Goal: Communication & Community: Ask a question

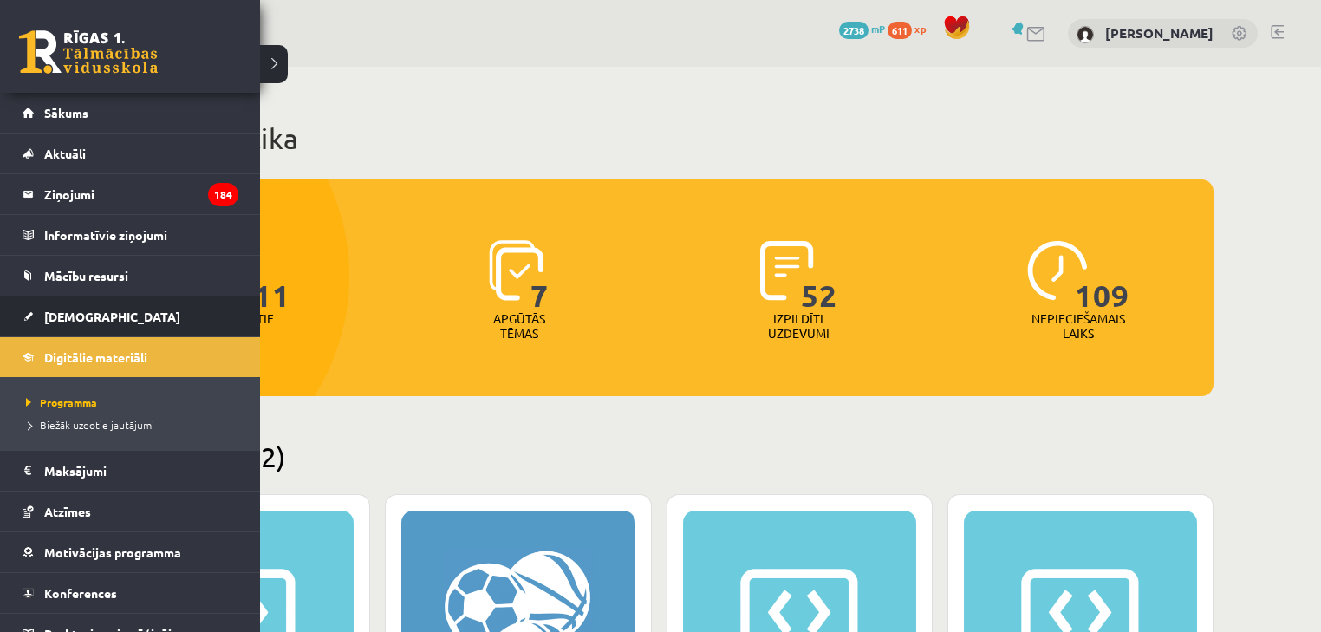
click at [79, 315] on span "[DEMOGRAPHIC_DATA]" at bounding box center [112, 316] width 136 height 16
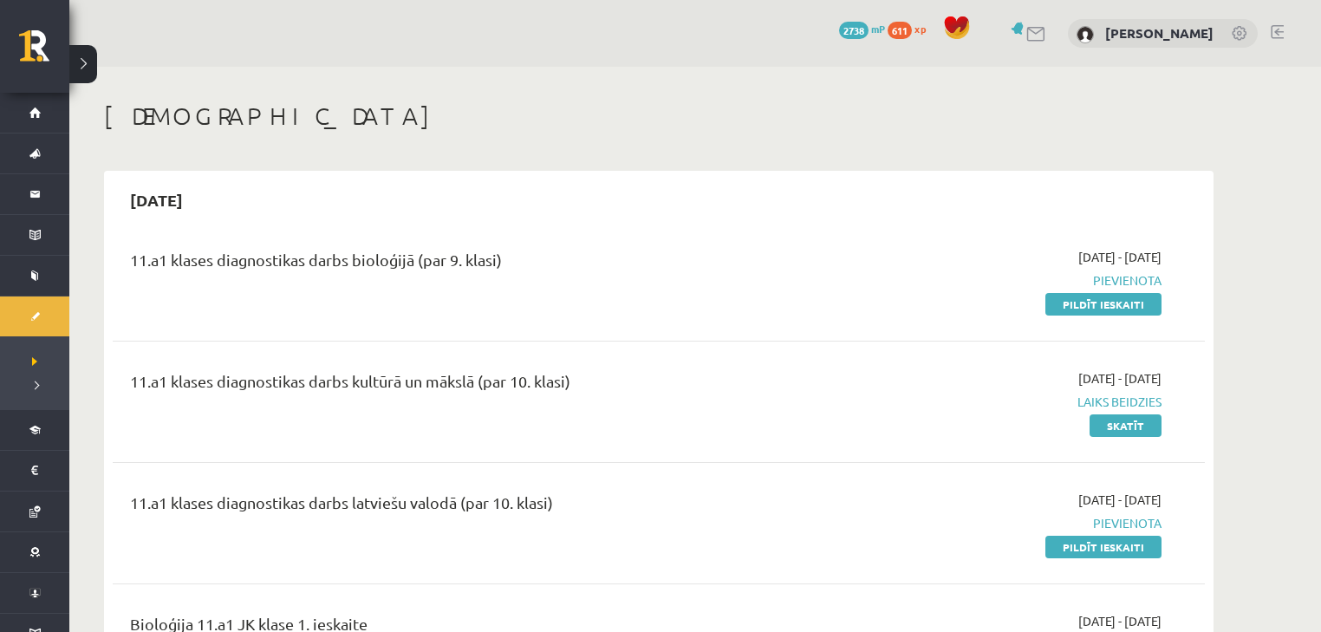
click at [1113, 402] on span "Laiks beidzies" at bounding box center [997, 402] width 327 height 18
click at [1109, 429] on link "Skatīt" at bounding box center [1125, 425] width 72 height 23
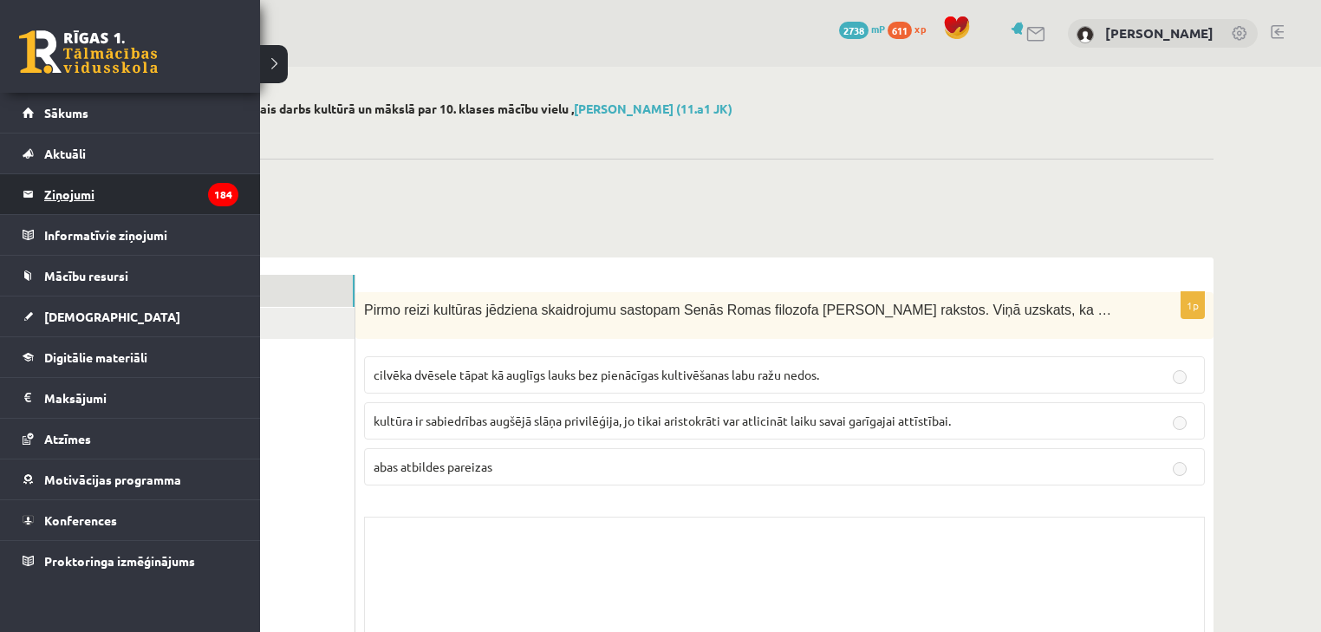
click at [73, 193] on legend "Ziņojumi 184" at bounding box center [141, 194] width 194 height 40
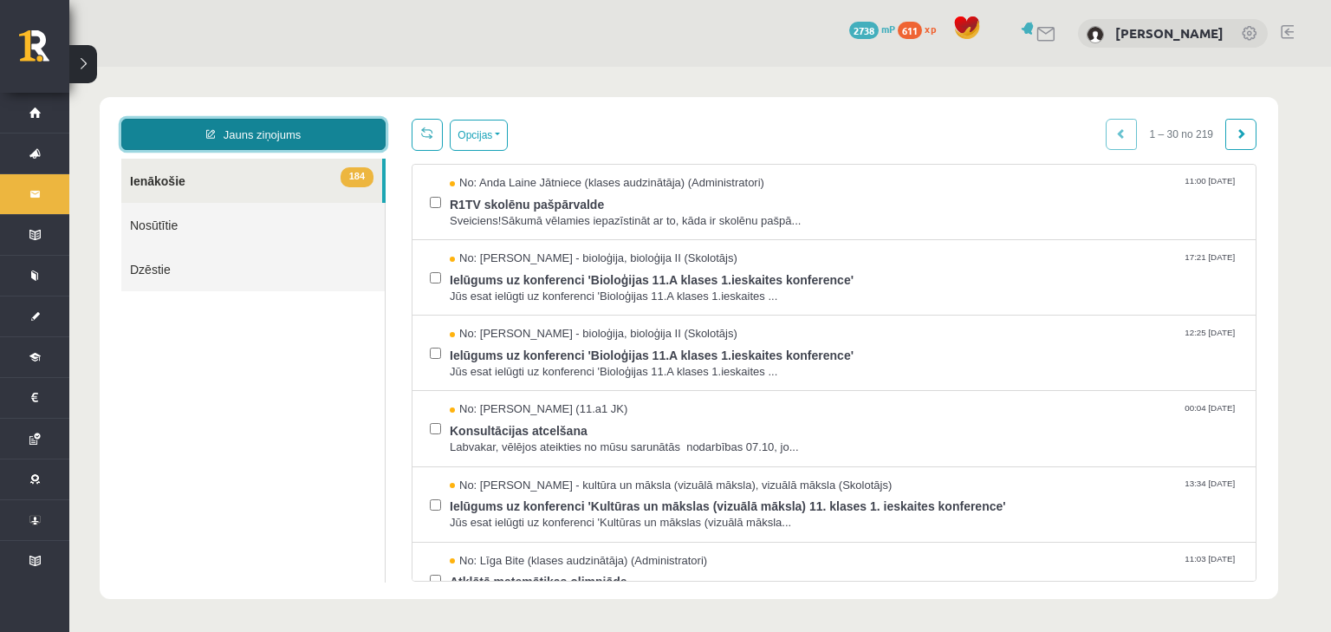
click at [291, 135] on link "Jauns ziņojums" at bounding box center [253, 134] width 264 height 31
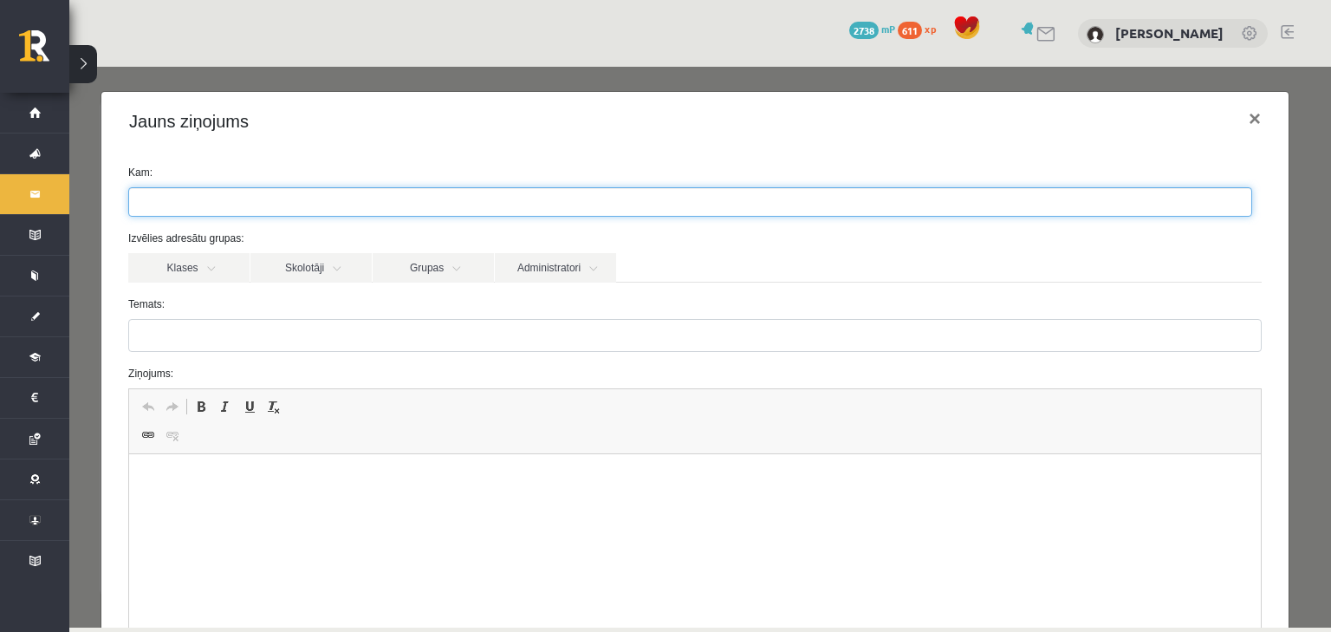
click at [440, 205] on ul at bounding box center [690, 202] width 1122 height 28
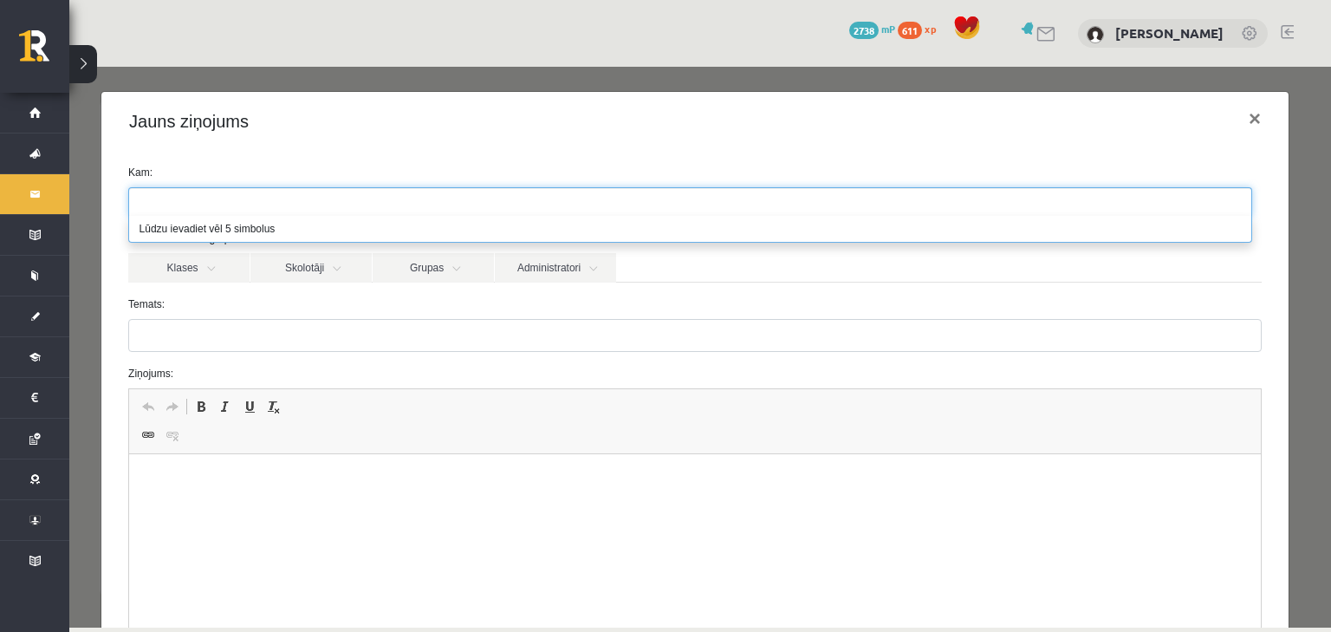
click at [363, 138] on div "Jauns ziņojums ×" at bounding box center [694, 121] width 1187 height 59
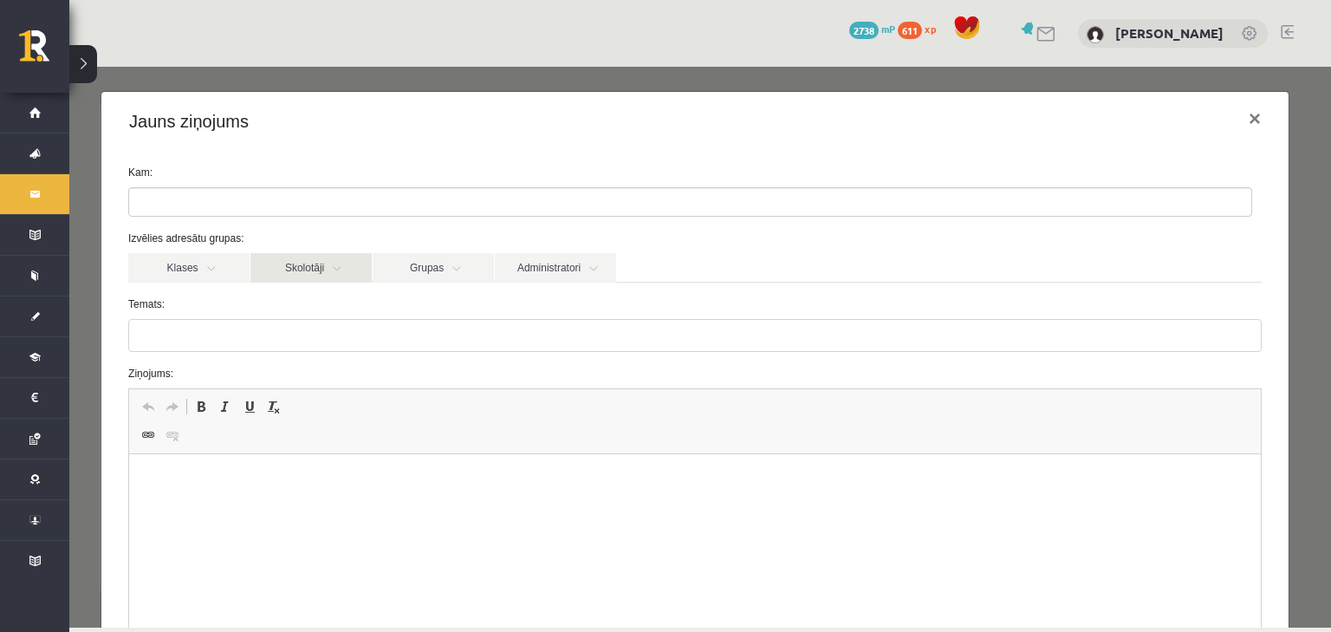
click at [336, 269] on link "Skolotāji" at bounding box center [310, 267] width 121 height 29
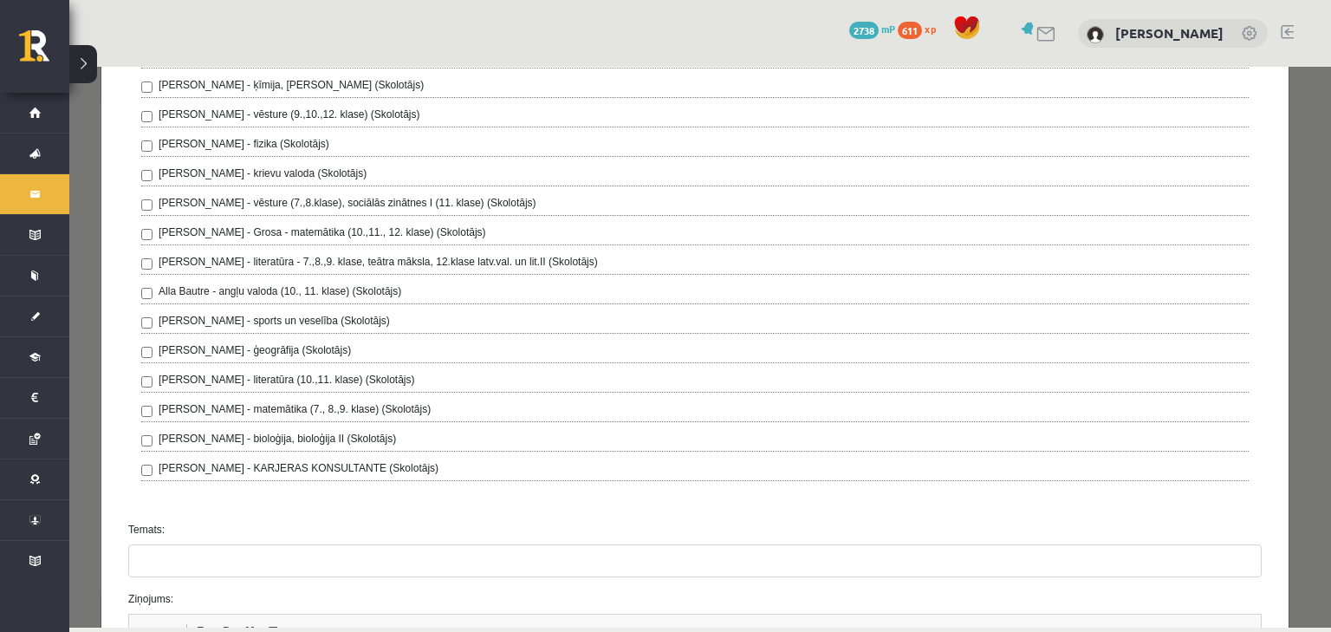
scroll to position [139, 0]
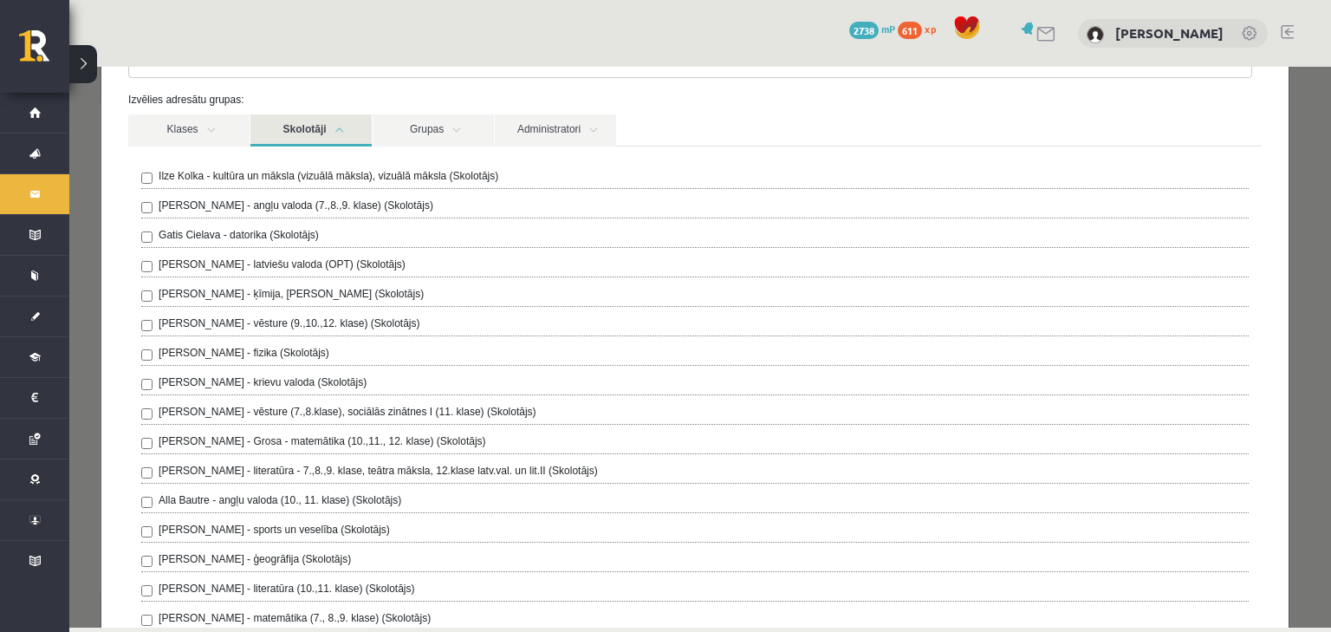
click at [253, 176] on label "Ilze Kolka - kultūra un māksla (vizuālā māksla), vizuālā māksla (Skolotājs)" at bounding box center [329, 176] width 340 height 16
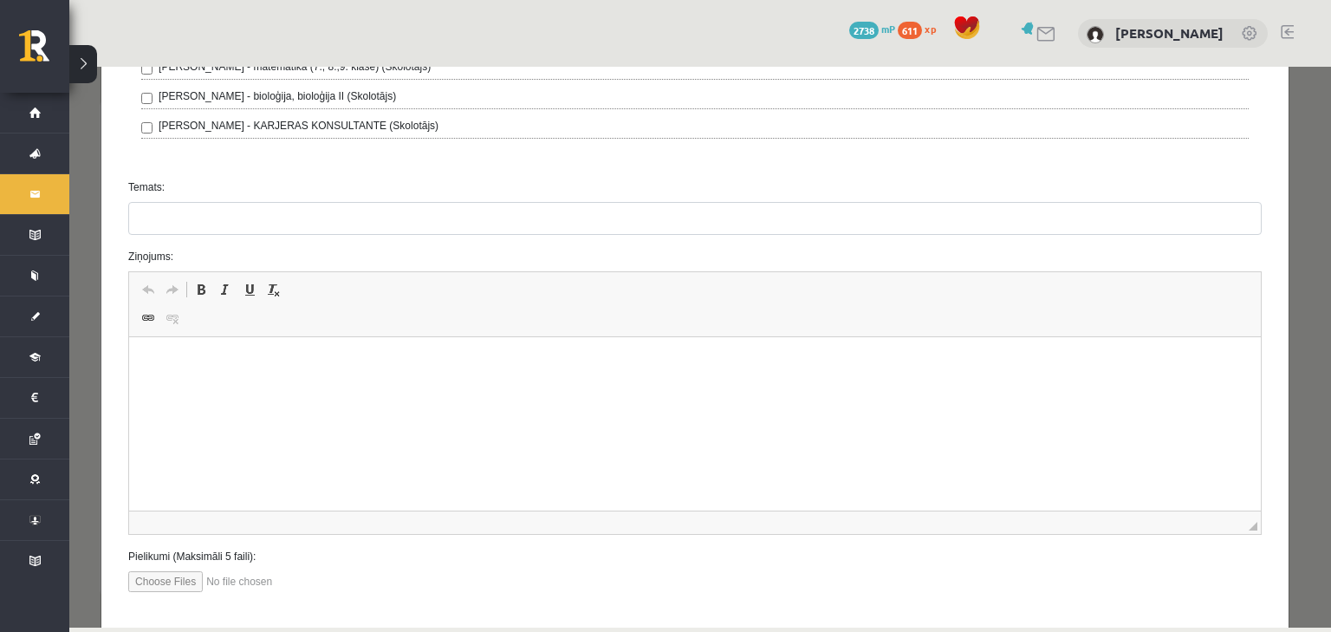
scroll to position [693, 0]
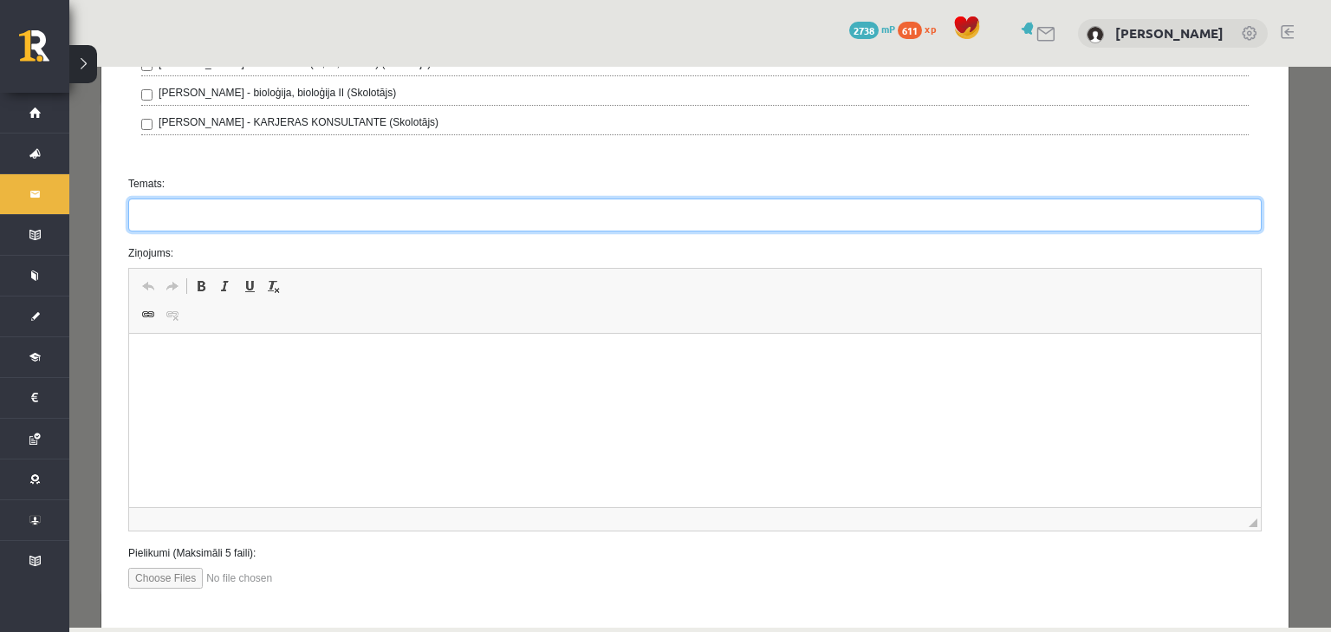
click at [420, 213] on input "Temats:" at bounding box center [694, 214] width 1133 height 33
type input "*********"
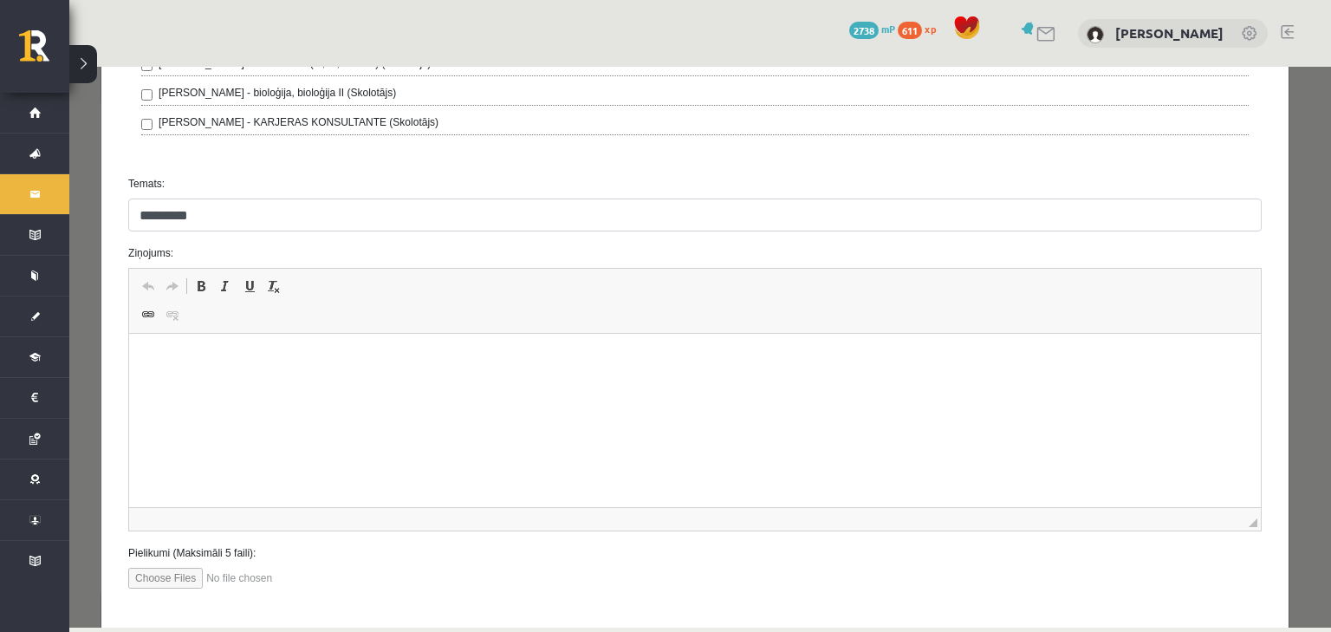
click at [415, 385] on html at bounding box center [695, 360] width 1132 height 53
click at [183, 385] on p "**********" at bounding box center [689, 389] width 1087 height 18
drag, startPoint x: 157, startPoint y: 385, endPoint x: 142, endPoint y: 384, distance: 14.8
click at [142, 384] on html "**********" at bounding box center [695, 374] width 1132 height 81
click at [266, 390] on p "**********" at bounding box center [689, 389] width 1087 height 18
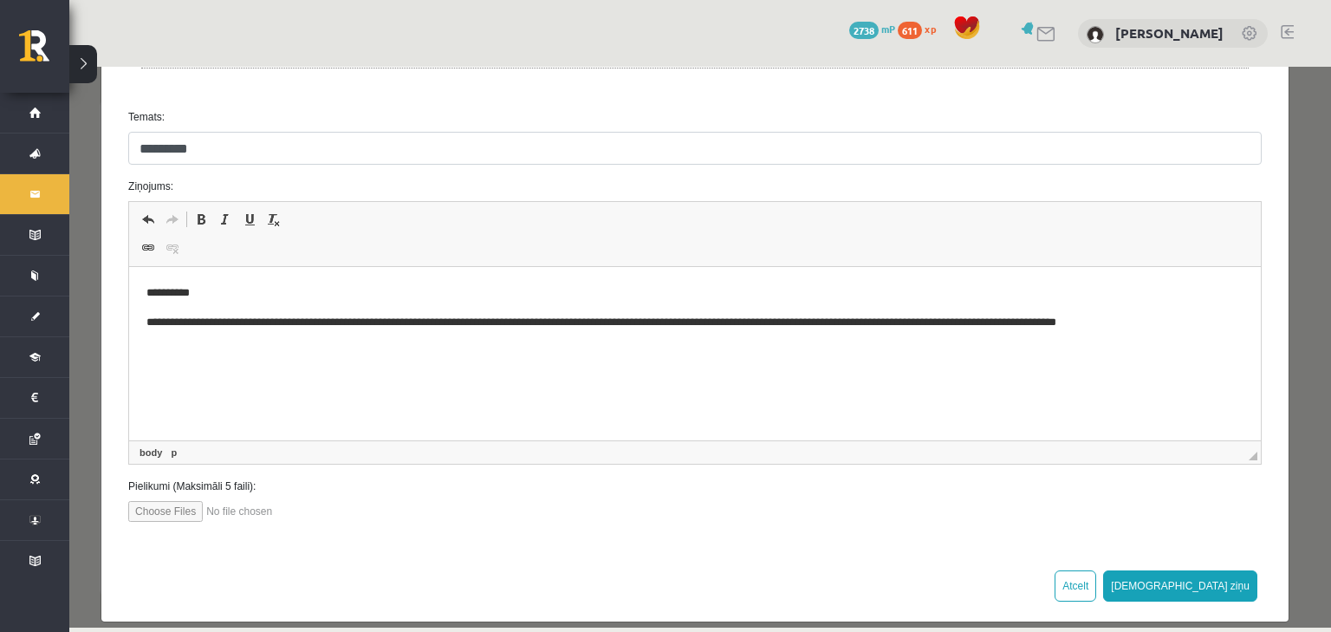
scroll to position [763, 0]
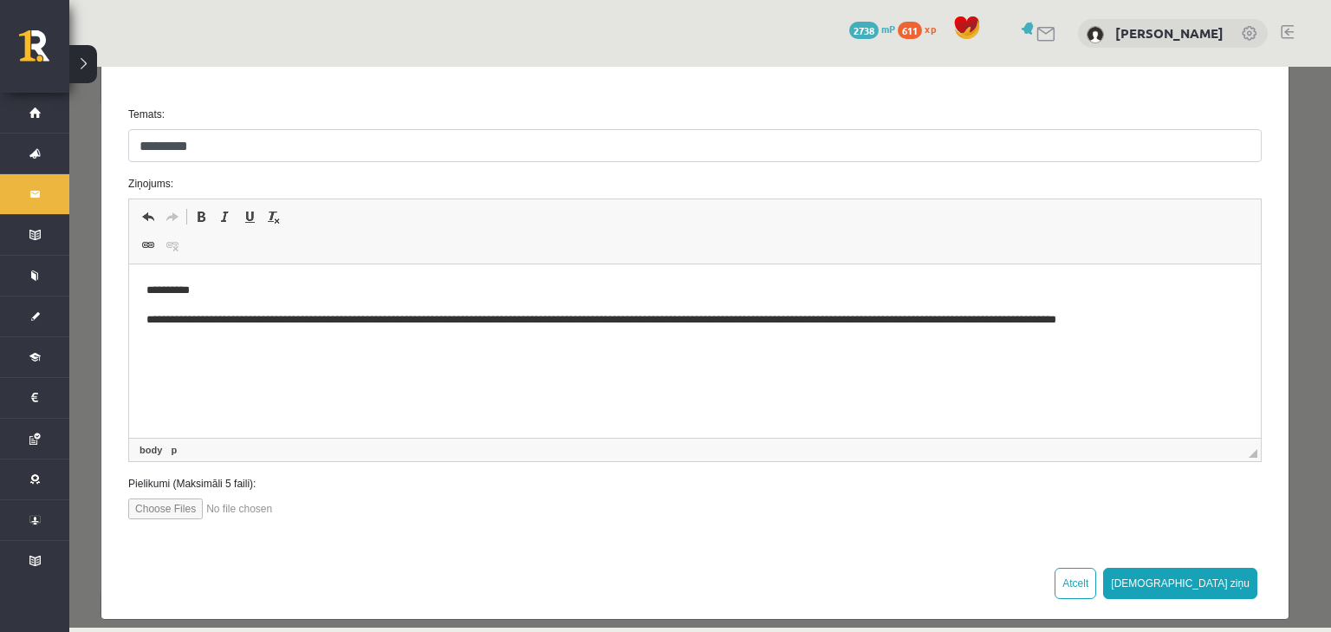
click at [163, 506] on input "file" at bounding box center [226, 508] width 197 height 21
type input "**********"
click at [253, 508] on input "file" at bounding box center [226, 508] width 197 height 21
click at [179, 513] on input "file" at bounding box center [226, 508] width 197 height 21
type input "**********"
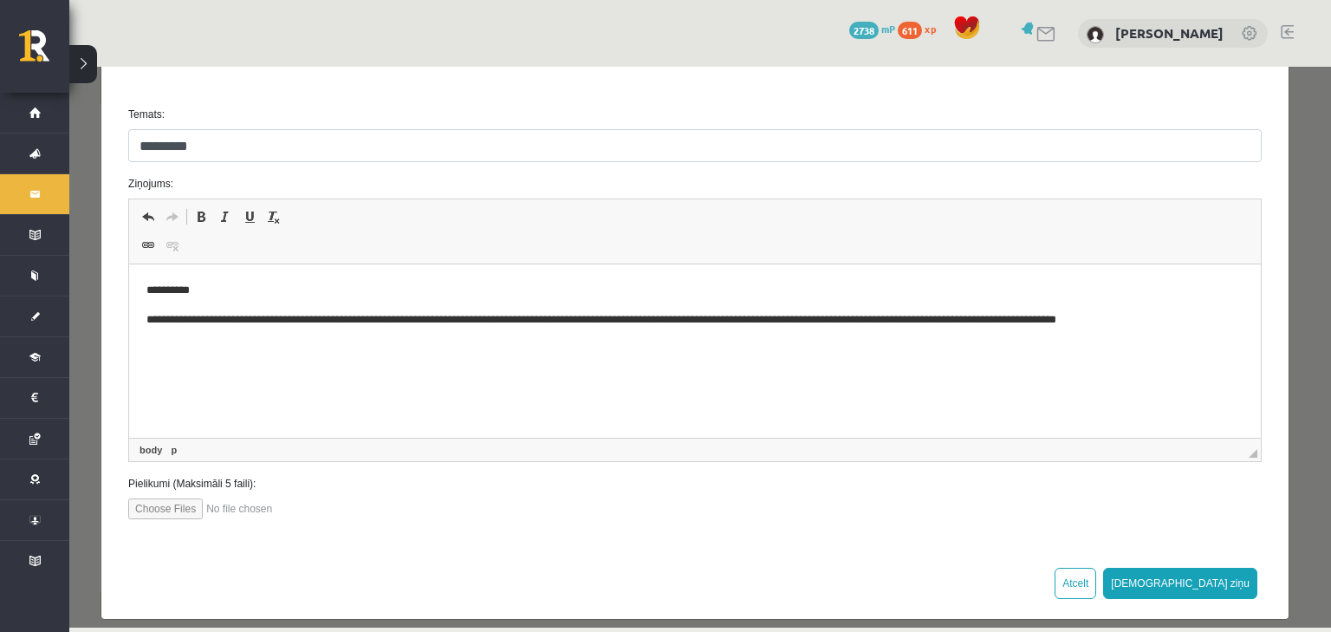
scroll to position [773, 0]
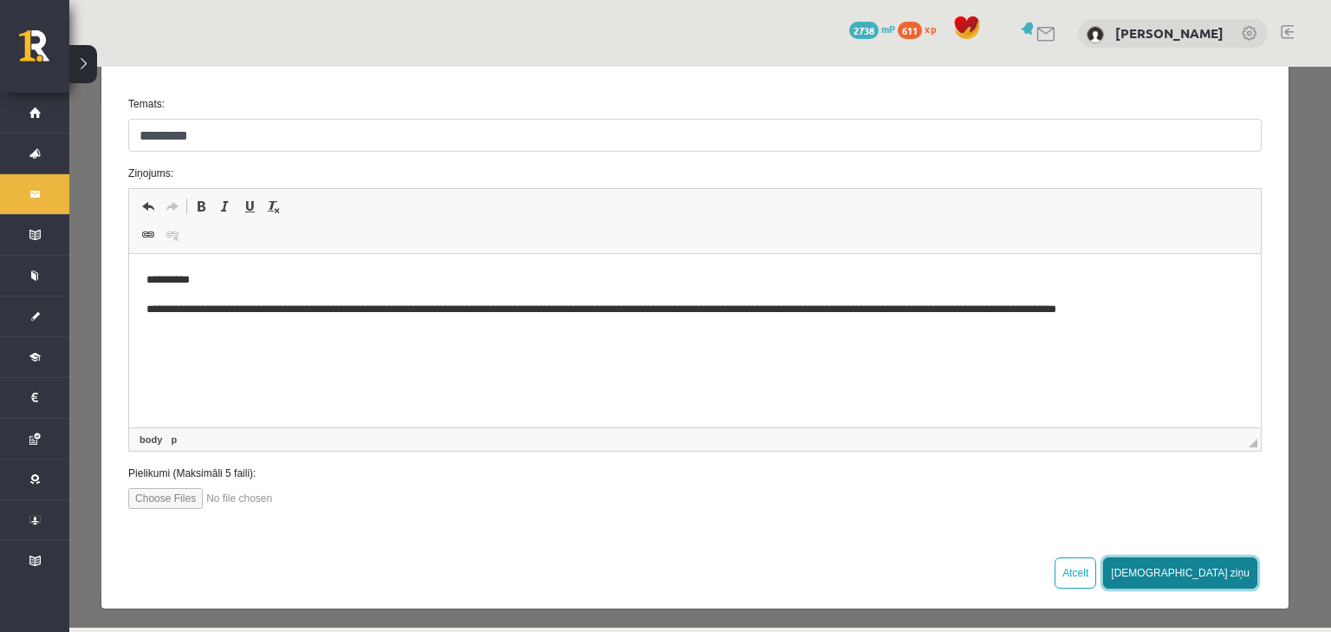
click at [1217, 565] on button "[DEMOGRAPHIC_DATA] ziņu" at bounding box center [1180, 572] width 154 height 31
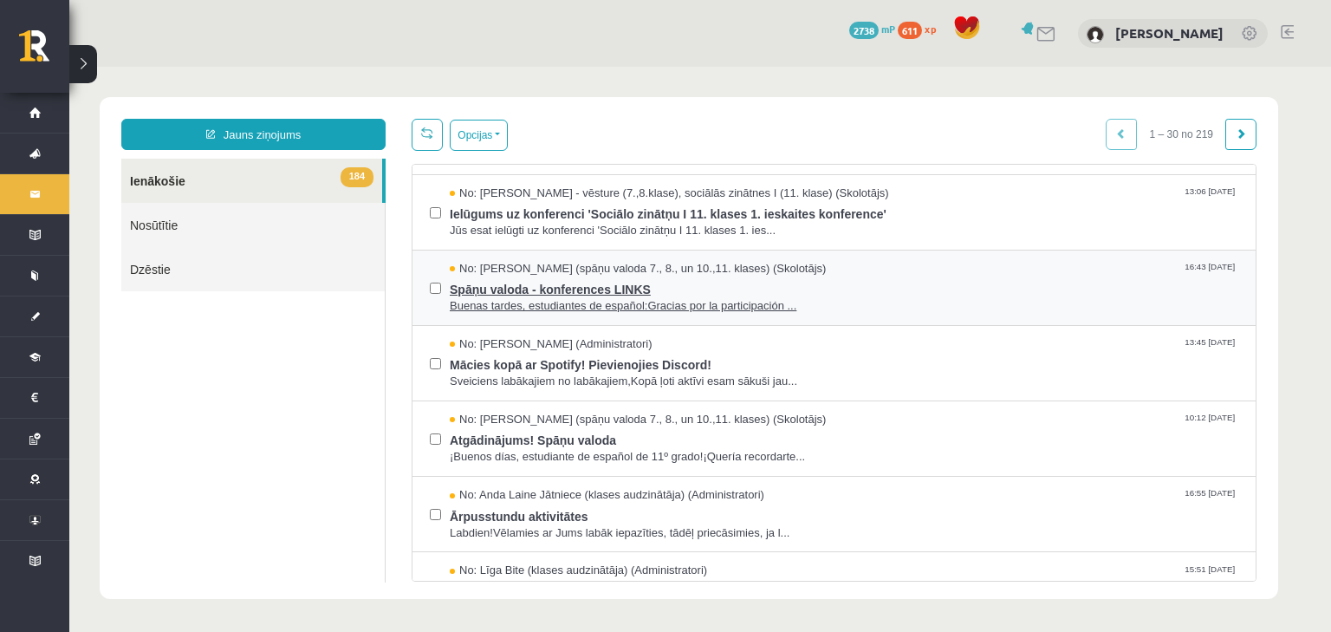
scroll to position [901, 0]
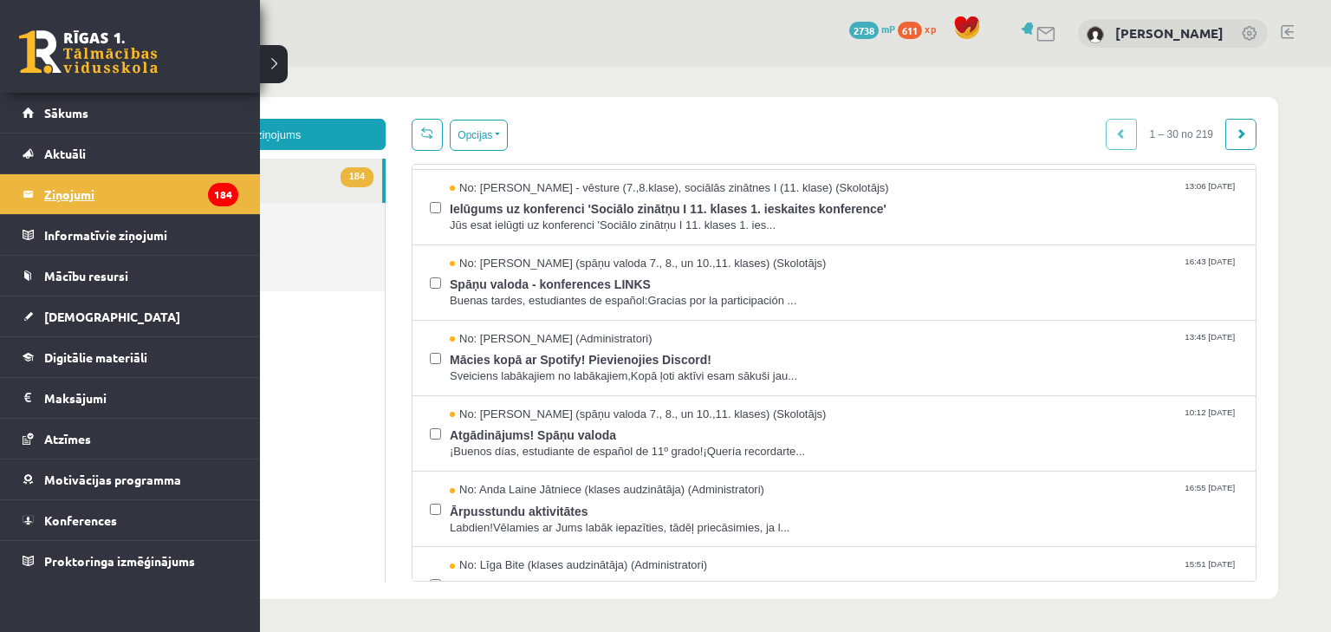
click at [76, 192] on legend "Ziņojumi 184" at bounding box center [141, 194] width 194 height 40
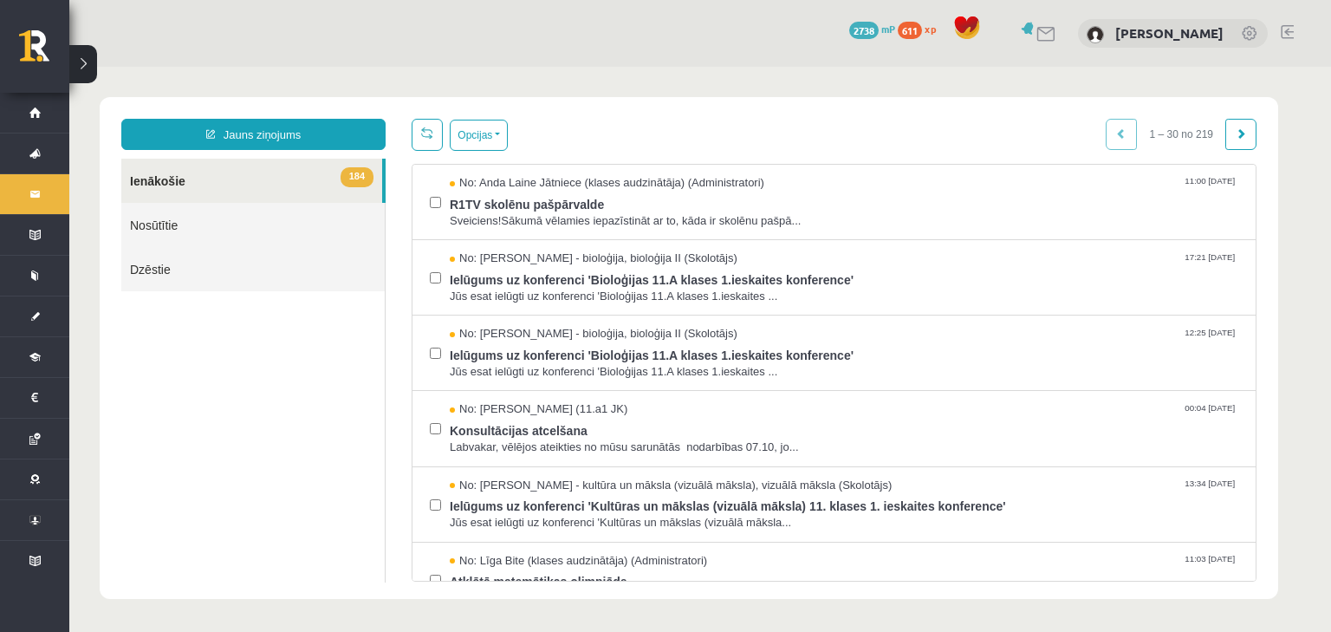
scroll to position [0, 0]
click at [169, 186] on link "184 Ienākošie" at bounding box center [251, 181] width 261 height 44
click at [174, 184] on link "184 Ienākošie" at bounding box center [251, 181] width 261 height 44
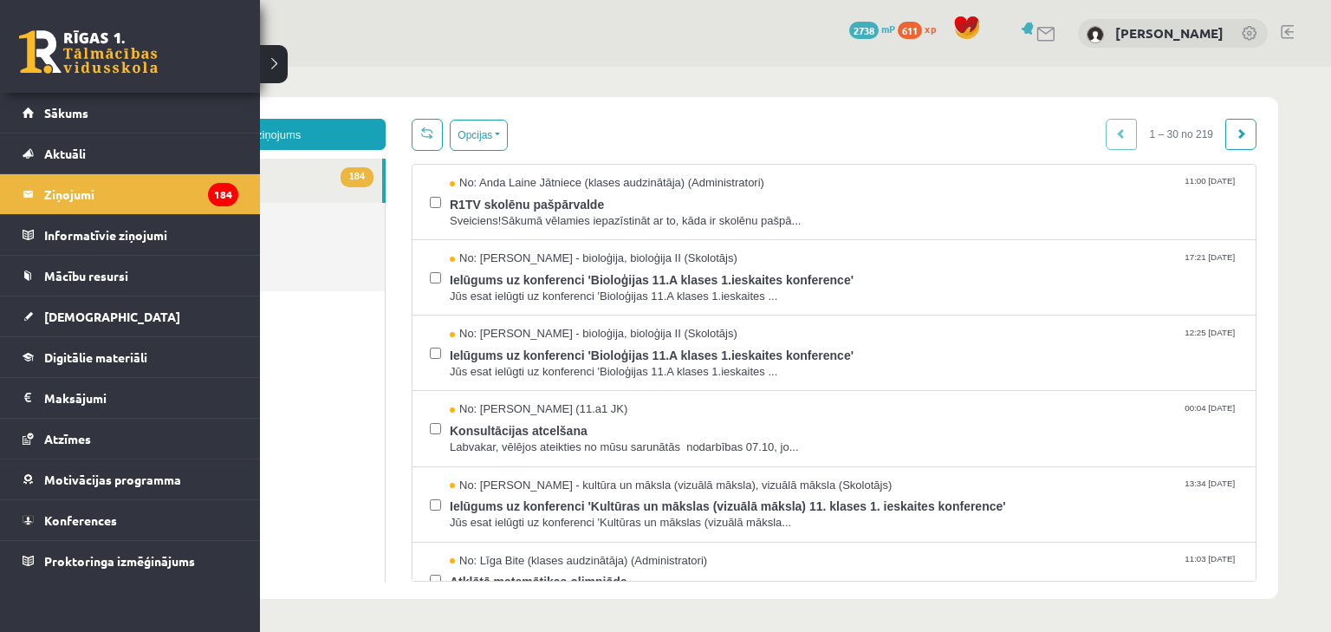
click at [82, 59] on link at bounding box center [88, 51] width 139 height 43
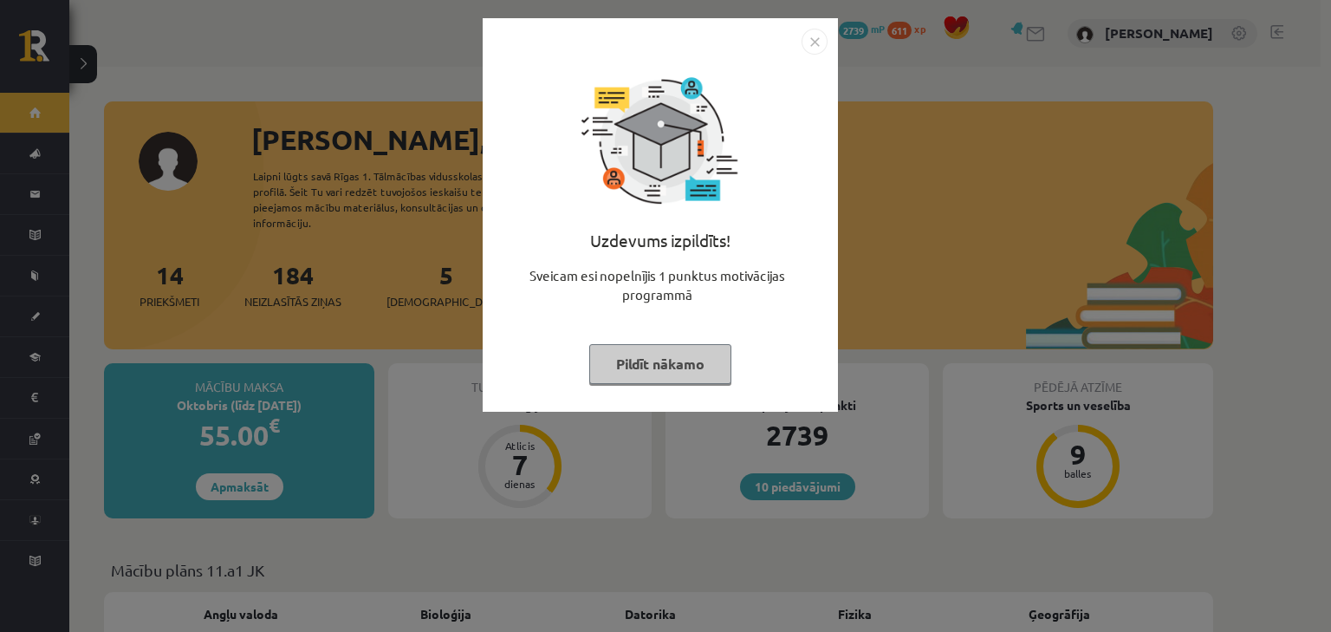
click at [808, 43] on img "Close" at bounding box center [815, 42] width 26 height 26
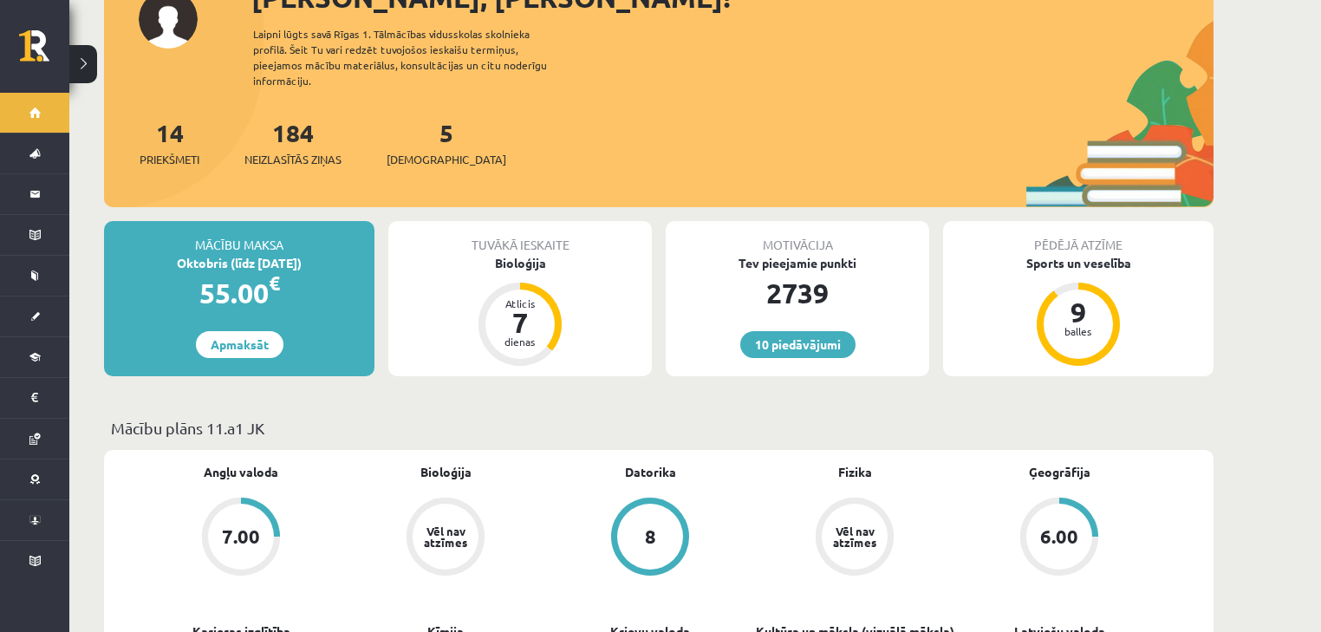
scroll to position [139, 0]
